Goal: Task Accomplishment & Management: Manage account settings

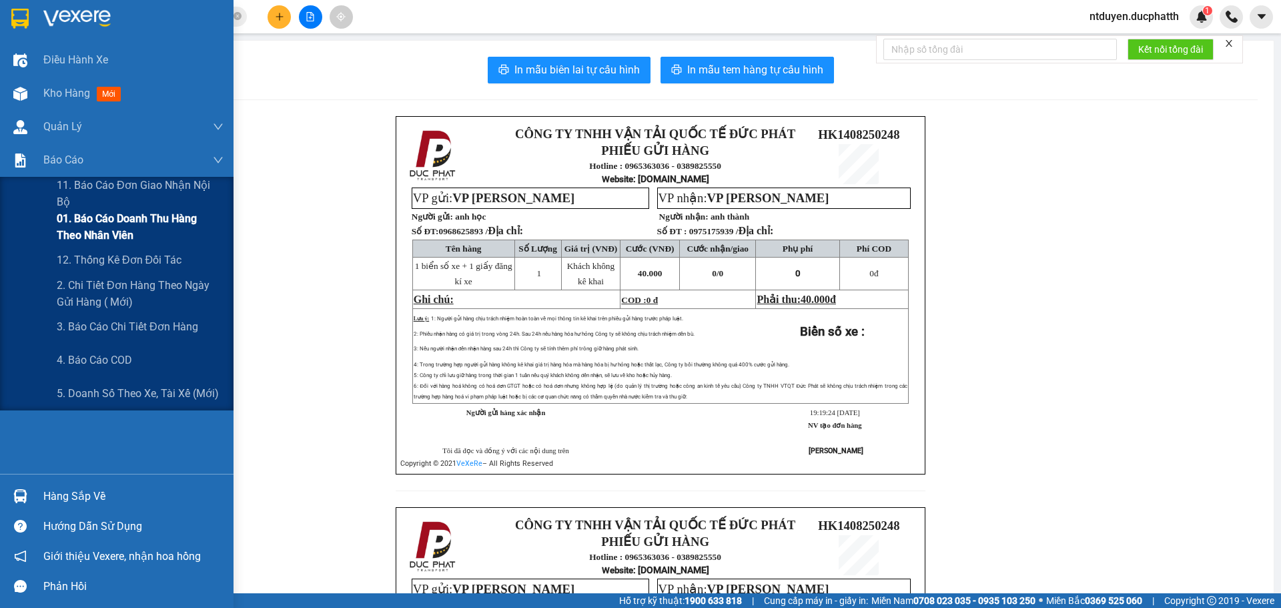
click at [83, 213] on span "01. Báo cáo doanh thu hàng theo nhân viên" at bounding box center [140, 226] width 167 height 33
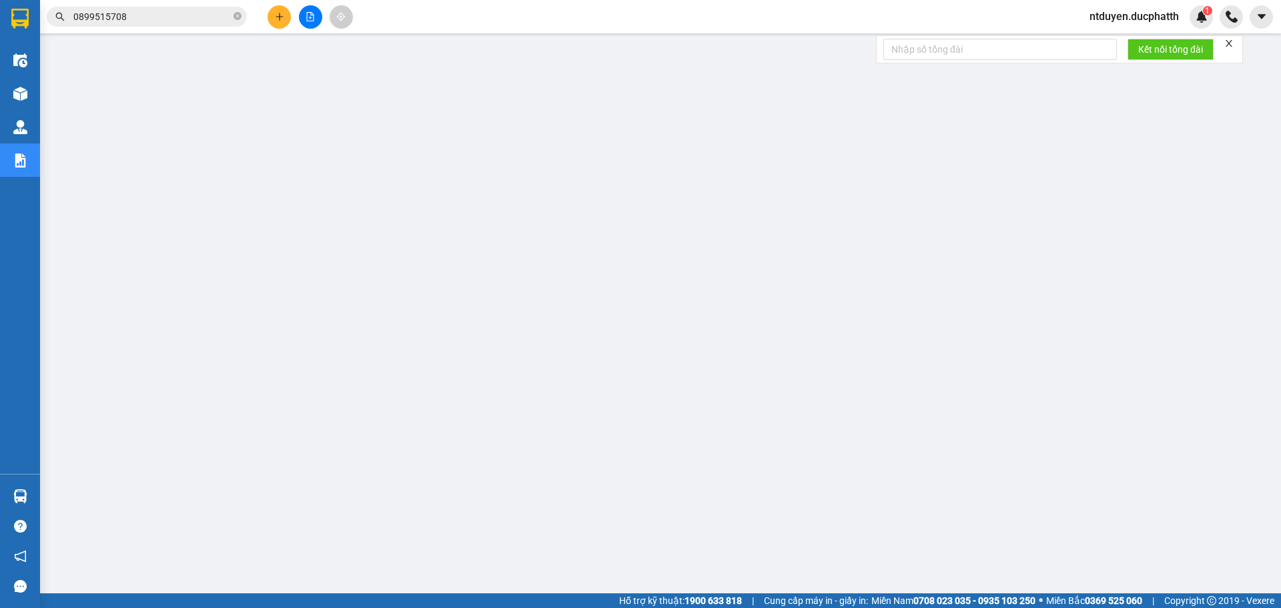
click at [1141, 21] on span "ntduyen.ducphatth" at bounding box center [1134, 16] width 111 height 17
click at [1118, 39] on span "Đăng xuất" at bounding box center [1140, 41] width 84 height 15
